Goal: Navigation & Orientation: Find specific page/section

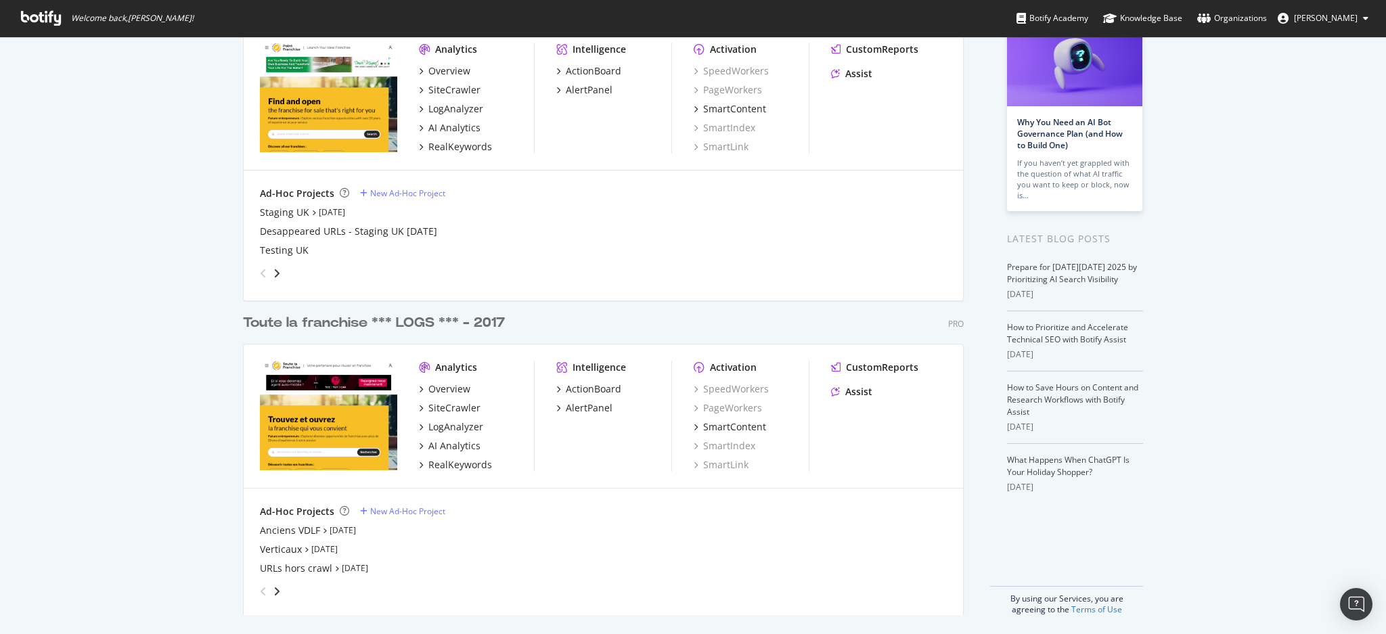
scroll to position [108, 0]
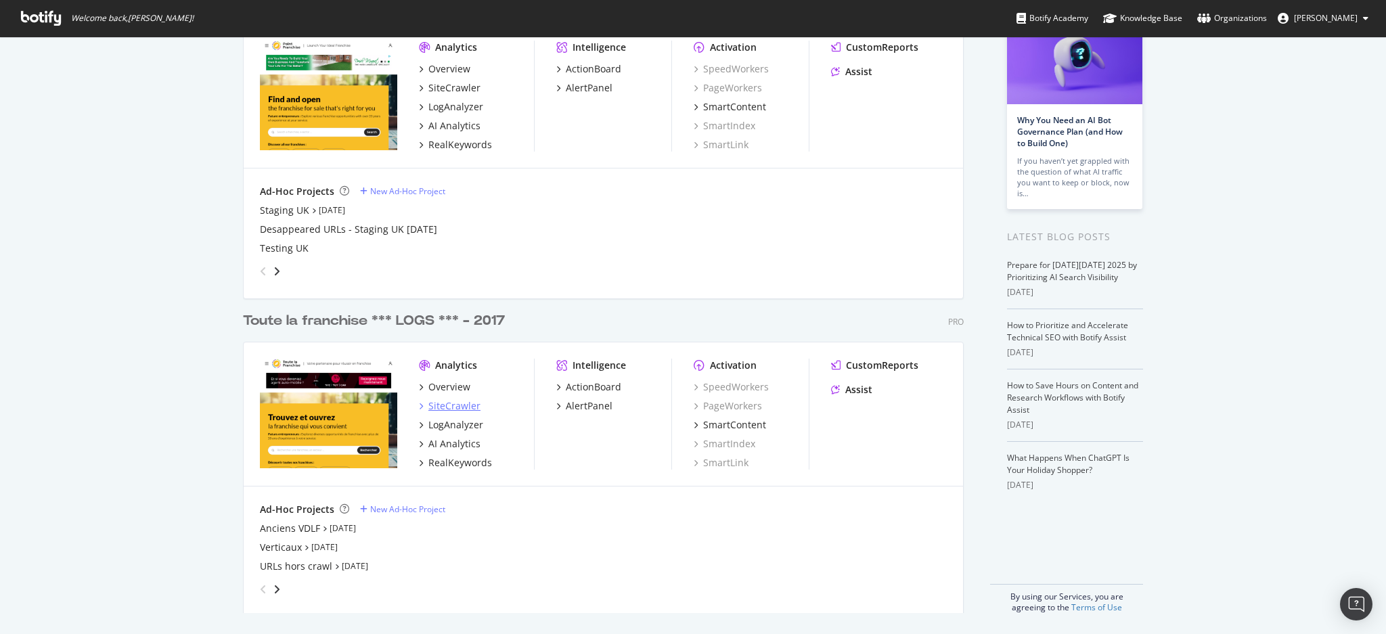
click at [454, 403] on div "SiteCrawler" at bounding box center [454, 406] width 52 height 14
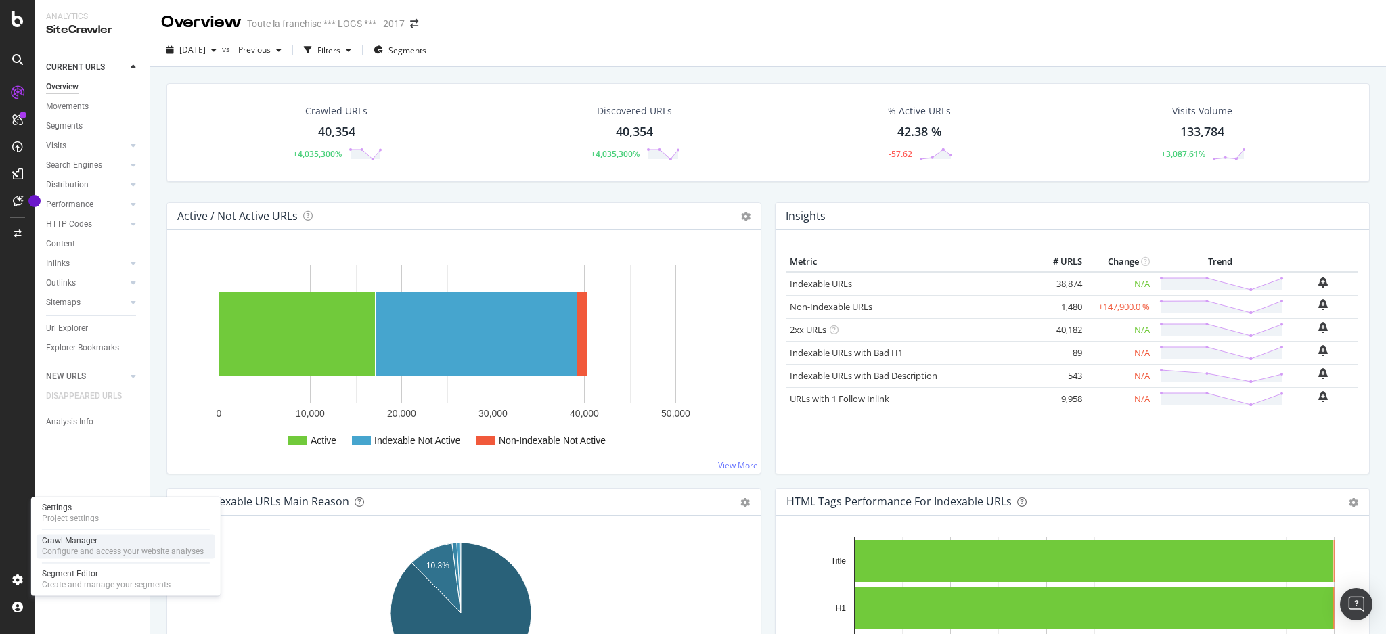
click at [79, 535] on div "Crawl Manager" at bounding box center [123, 540] width 162 height 11
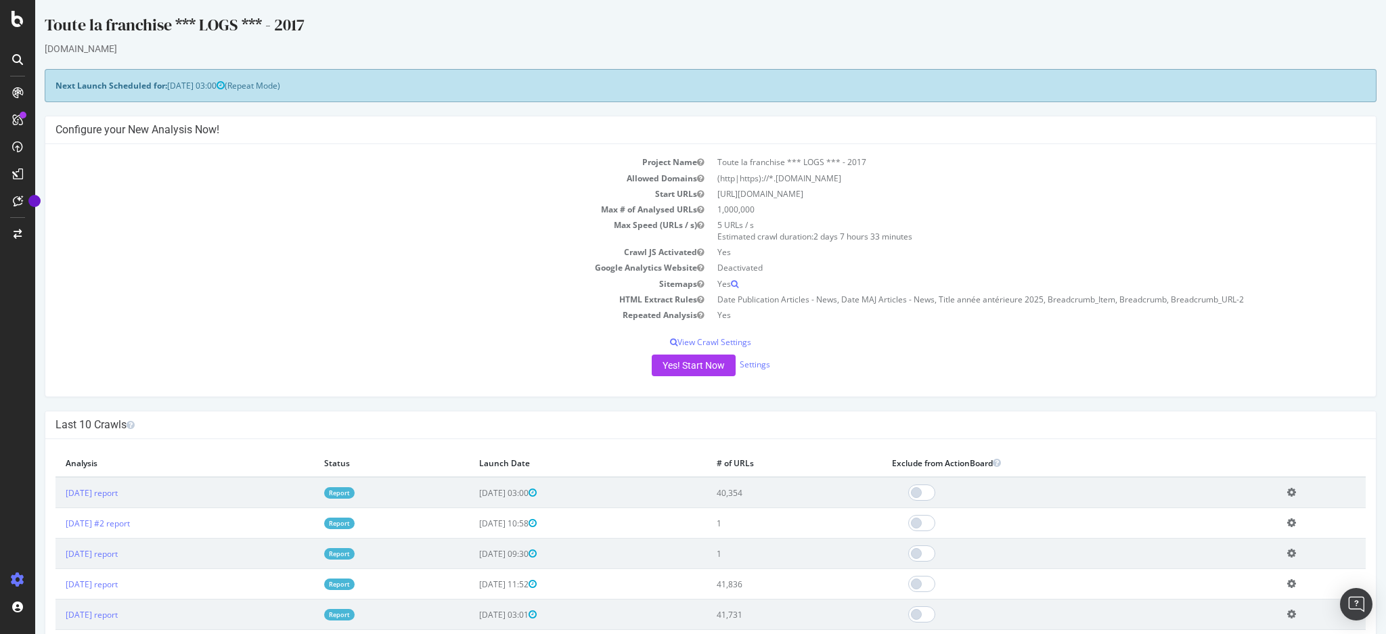
scroll to position [90, 0]
